Goal: Information Seeking & Learning: Learn about a topic

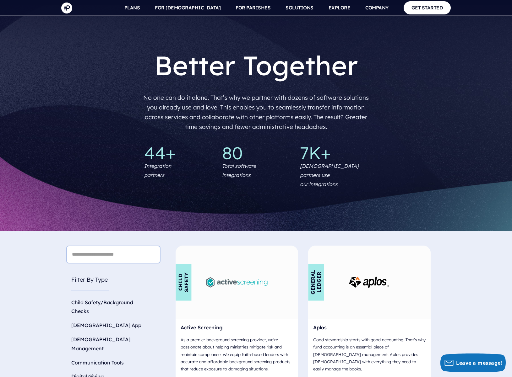
scroll to position [1000, 0]
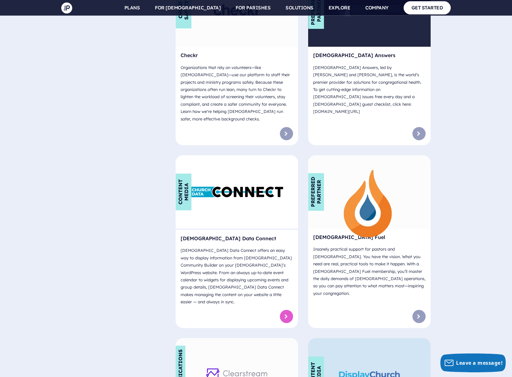
click at [290, 310] on link at bounding box center [286, 316] width 13 height 13
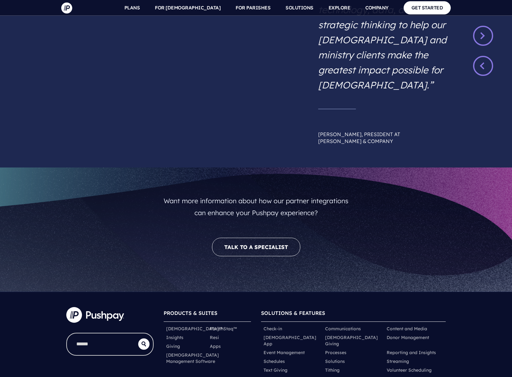
scroll to position [1000, 0]
